Goal: Complete application form

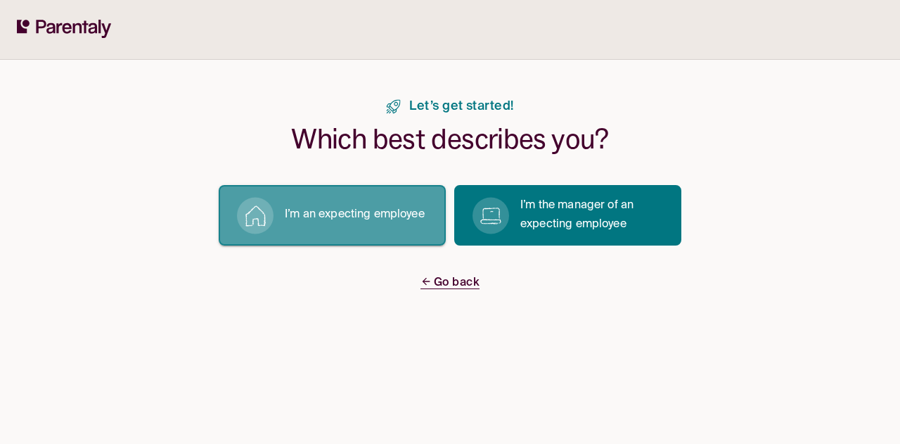
click at [368, 216] on p "I’m an expecting employee" at bounding box center [355, 214] width 140 height 19
